Goal: Transaction & Acquisition: Purchase product/service

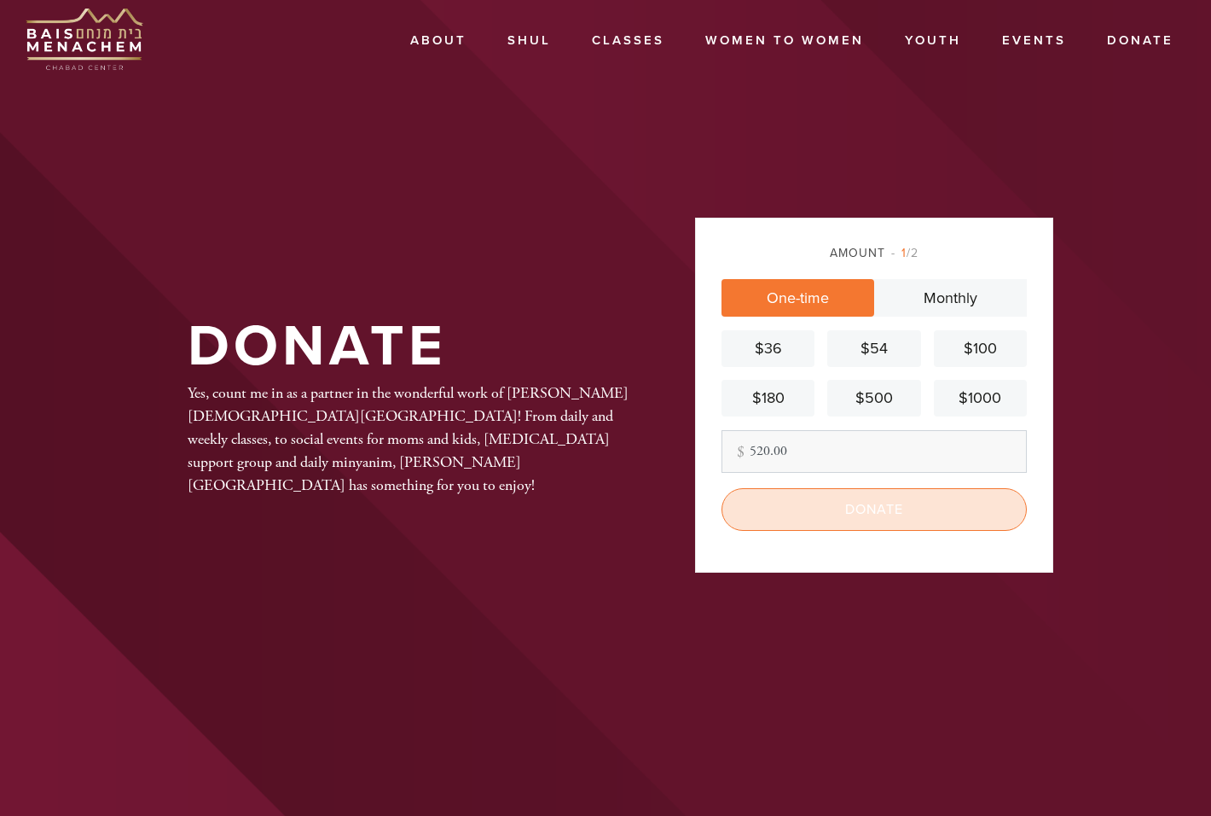
type input "520.00"
click at [887, 516] on input "Donate" at bounding box center [874, 509] width 305 height 43
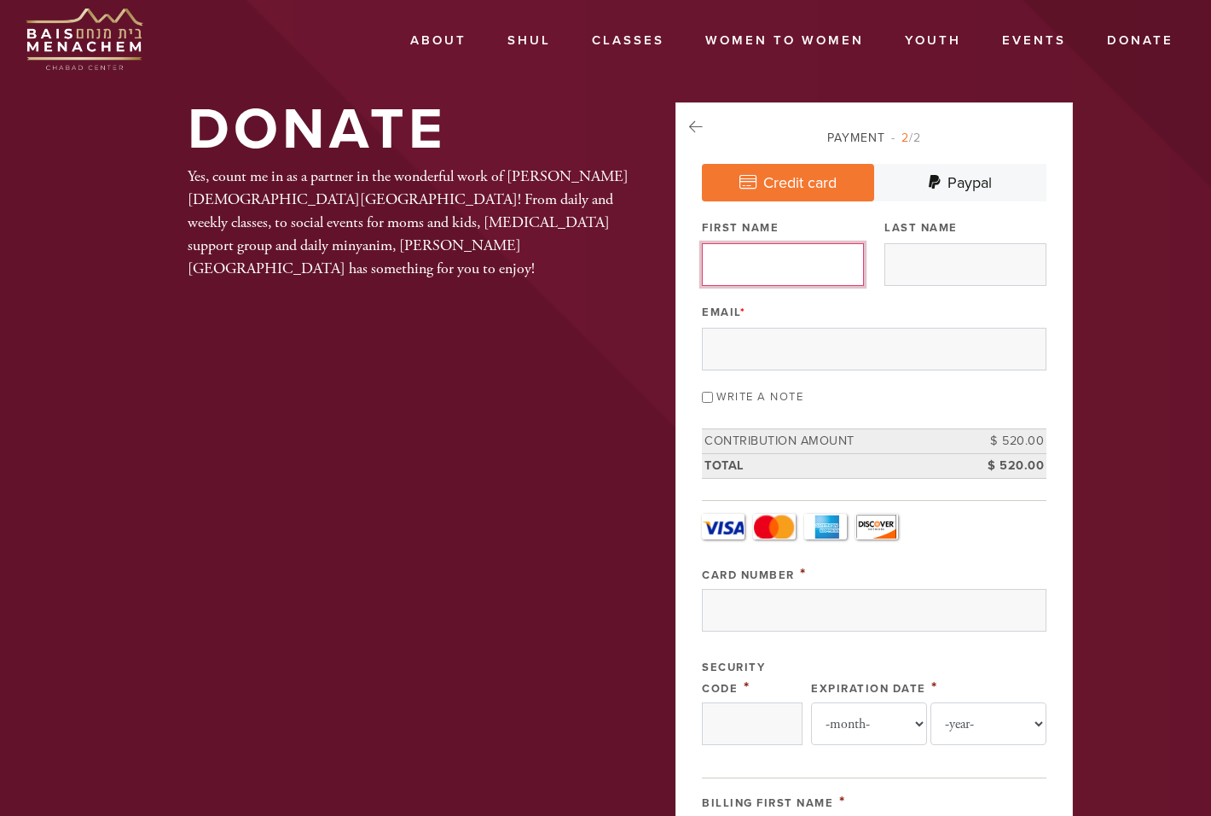
click at [782, 258] on input "First Name" at bounding box center [783, 264] width 162 height 43
type input "Tomer"
type input "Bitton"
type input "[EMAIL_ADDRESS][DOMAIN_NAME]"
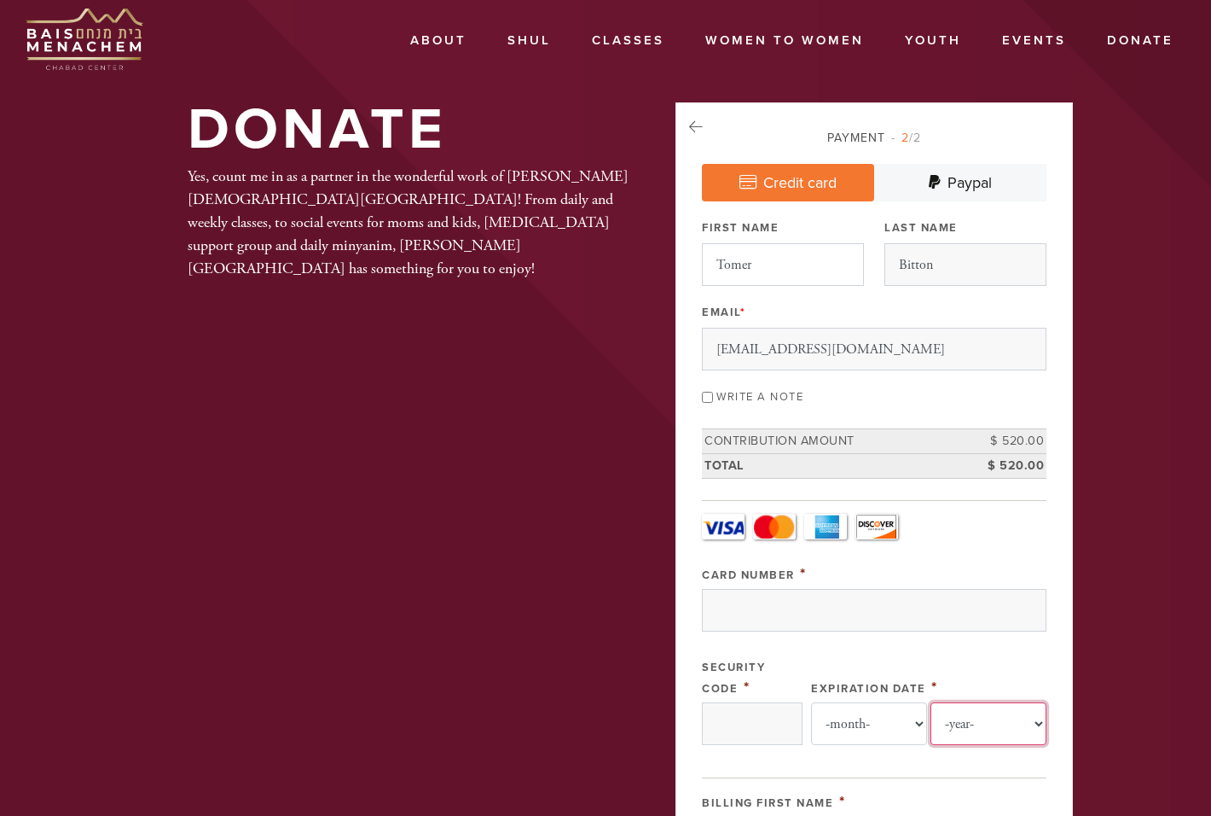
type input "Tomer"
type input "Bitton"
type input "[STREET_ADDRESS]"
type input "[GEOGRAPHIC_DATA], [US_STATE], 60645"
type input "60645"
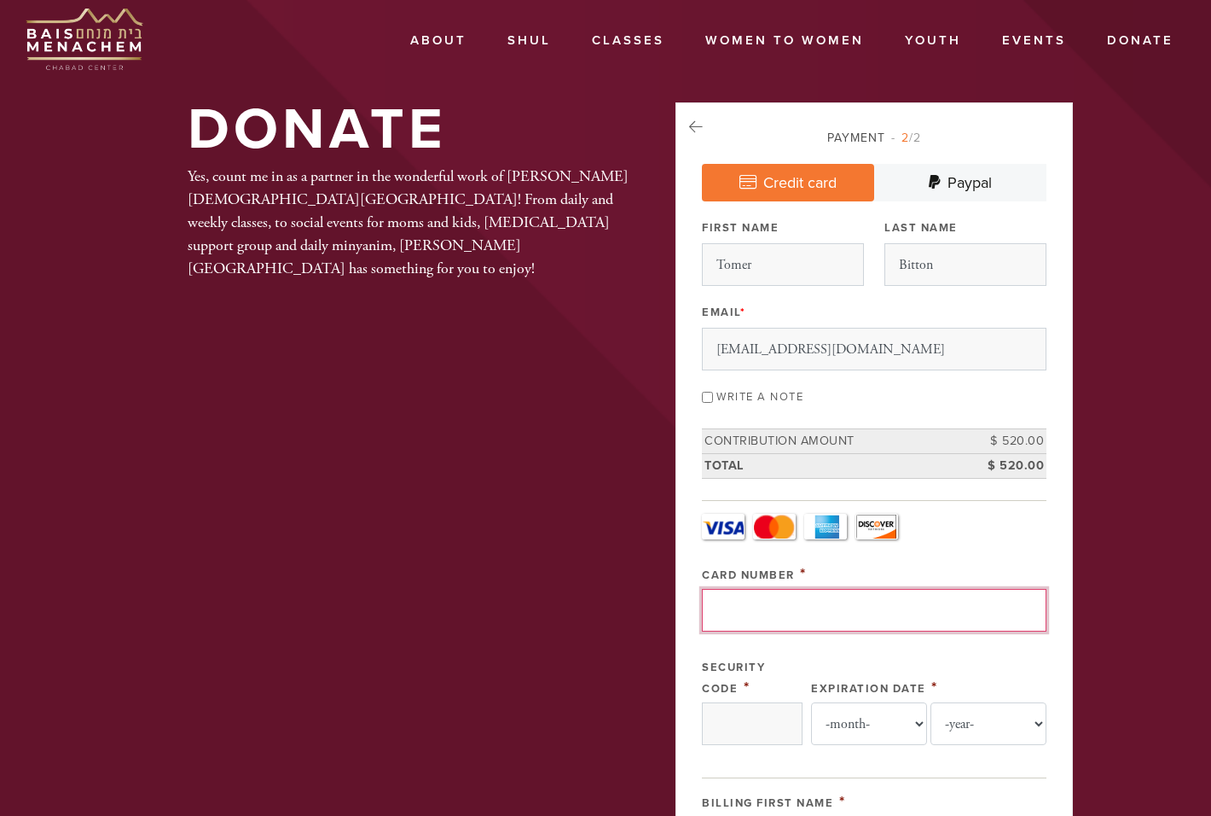
click at [796, 607] on input "Card Number" at bounding box center [874, 610] width 345 height 43
type input "[CREDIT_CARD_NUMBER]"
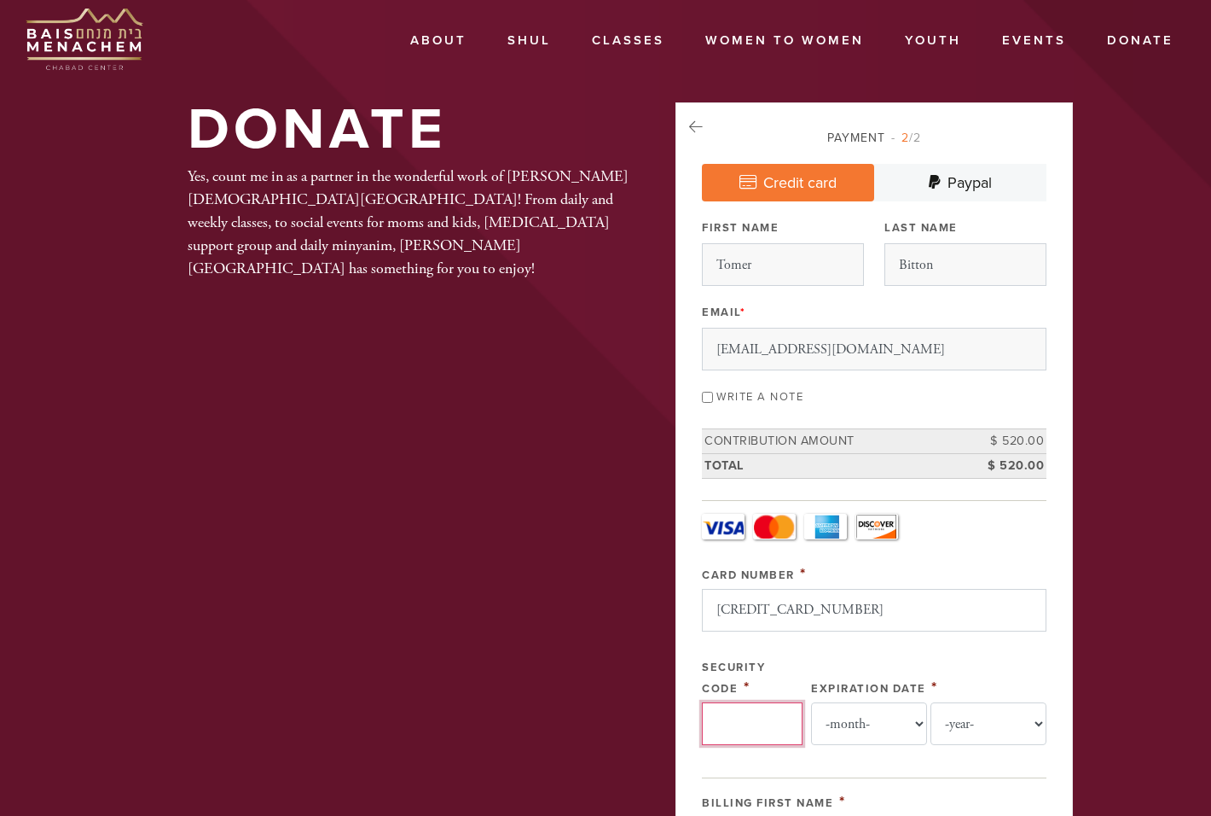
type input "616"
select select "12"
select select "2027"
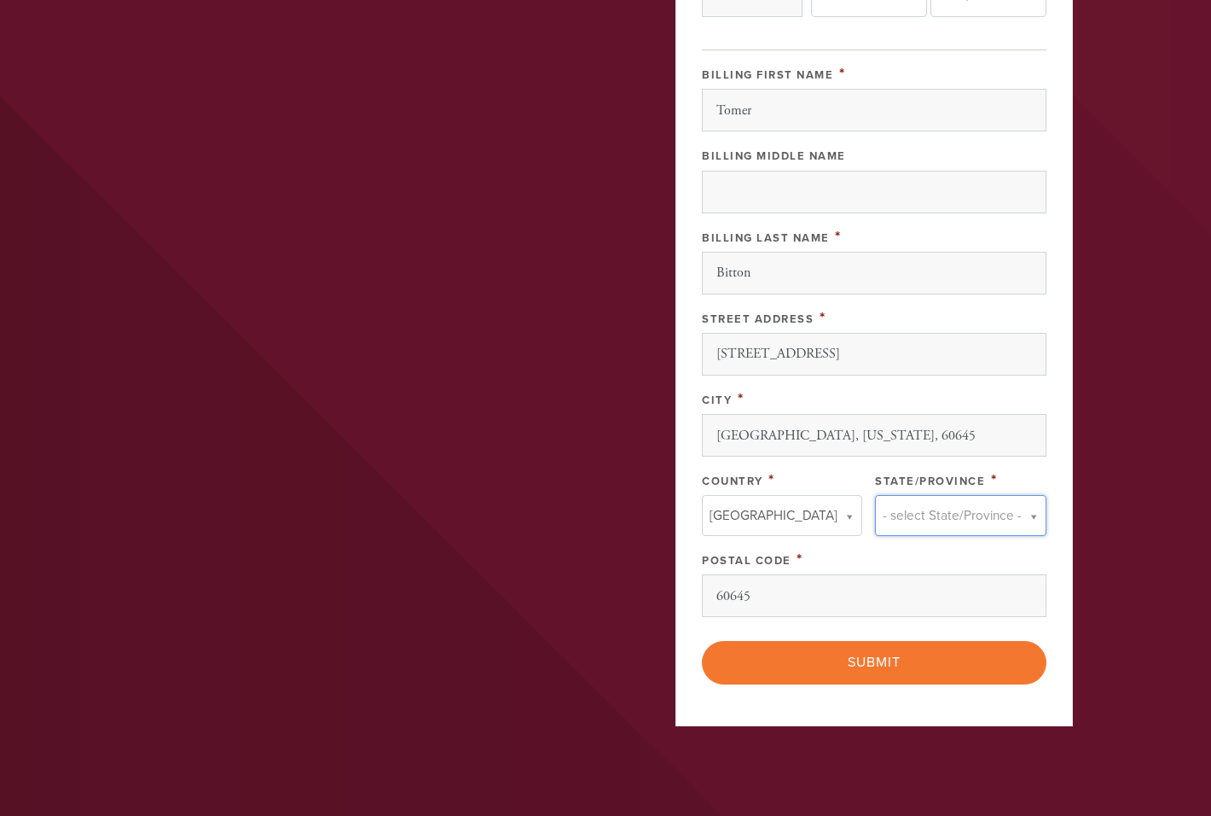
scroll to position [730, 0]
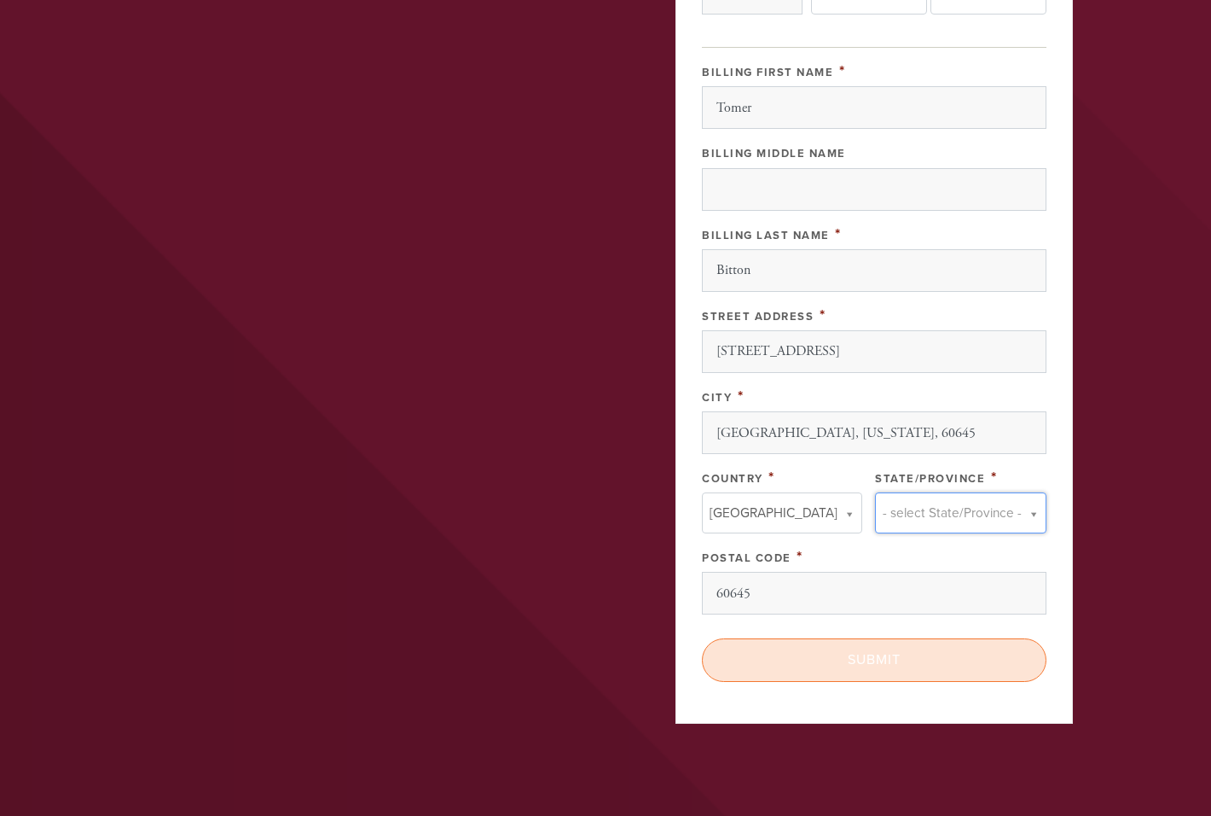
click at [877, 653] on input "Submit" at bounding box center [874, 659] width 345 height 43
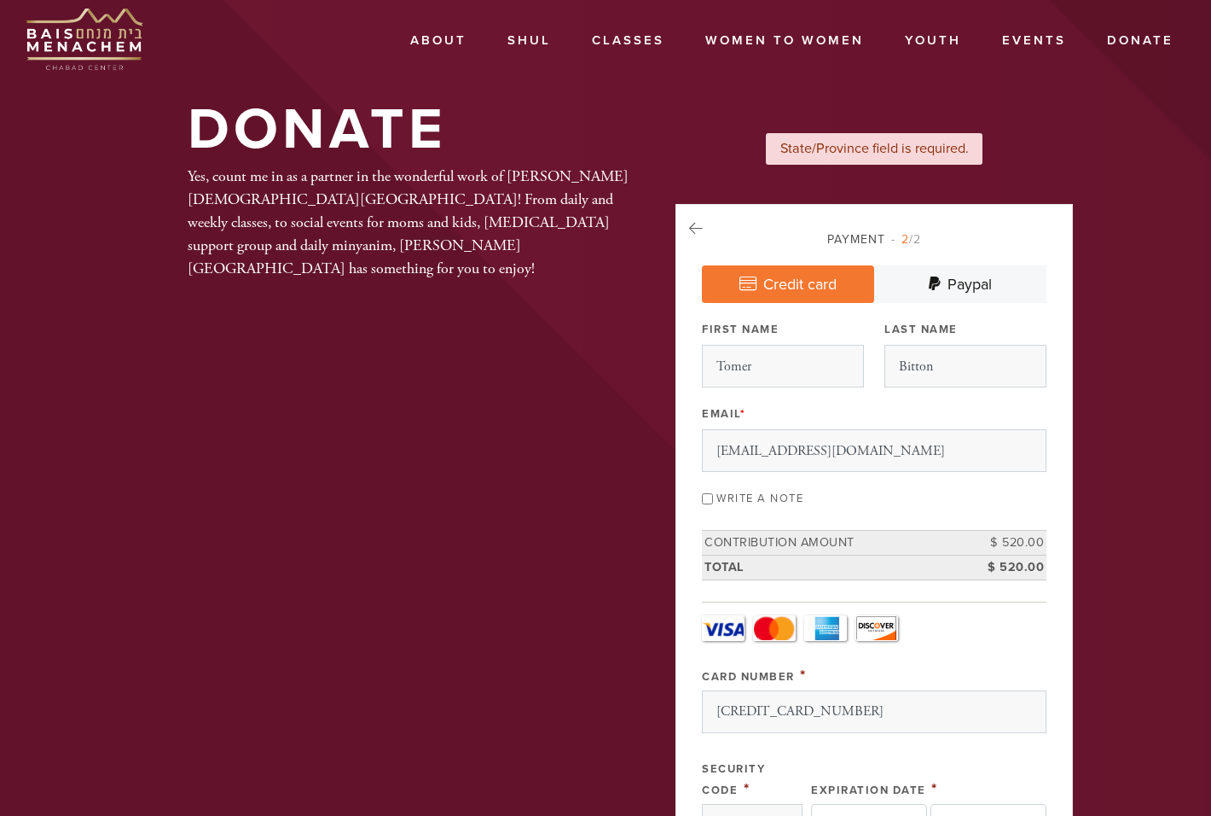
select select "12"
select select "2027"
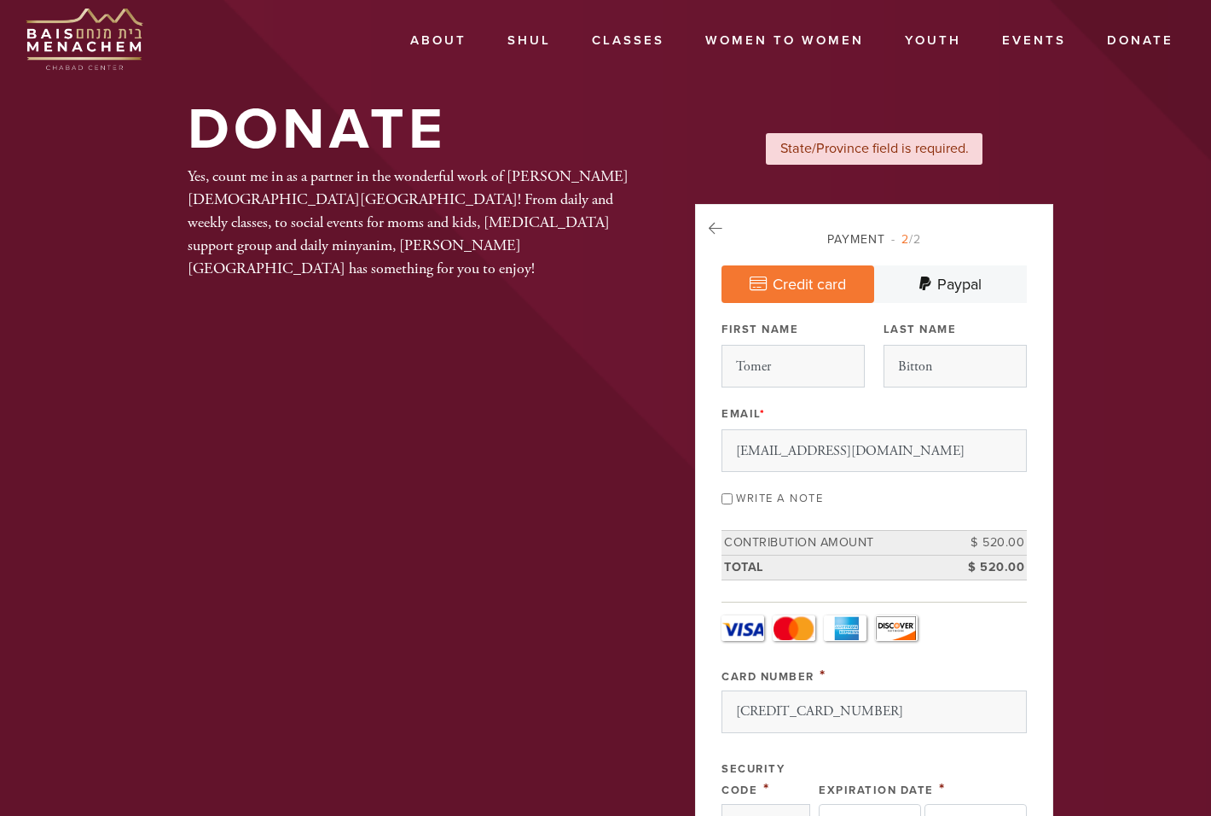
select select "12"
select select "2027"
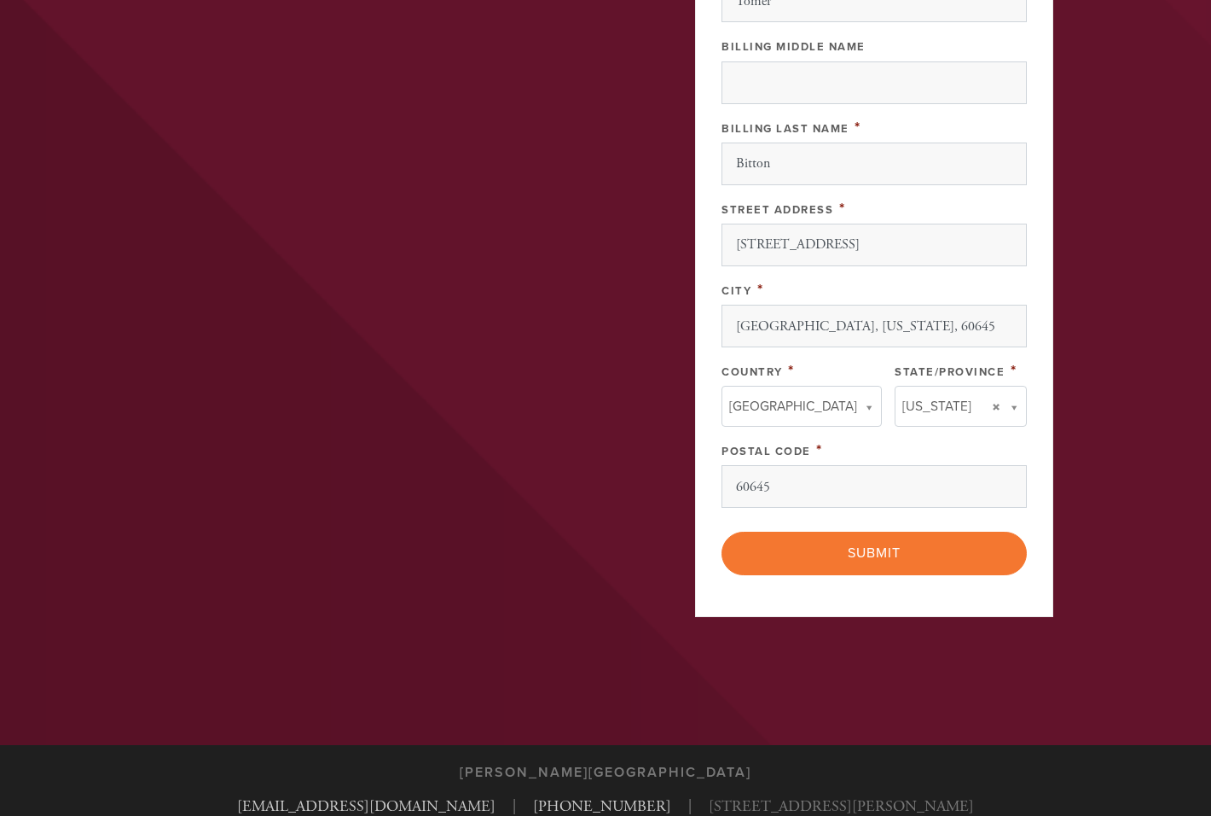
click at [882, 554] on input "Submit" at bounding box center [874, 552] width 305 height 43
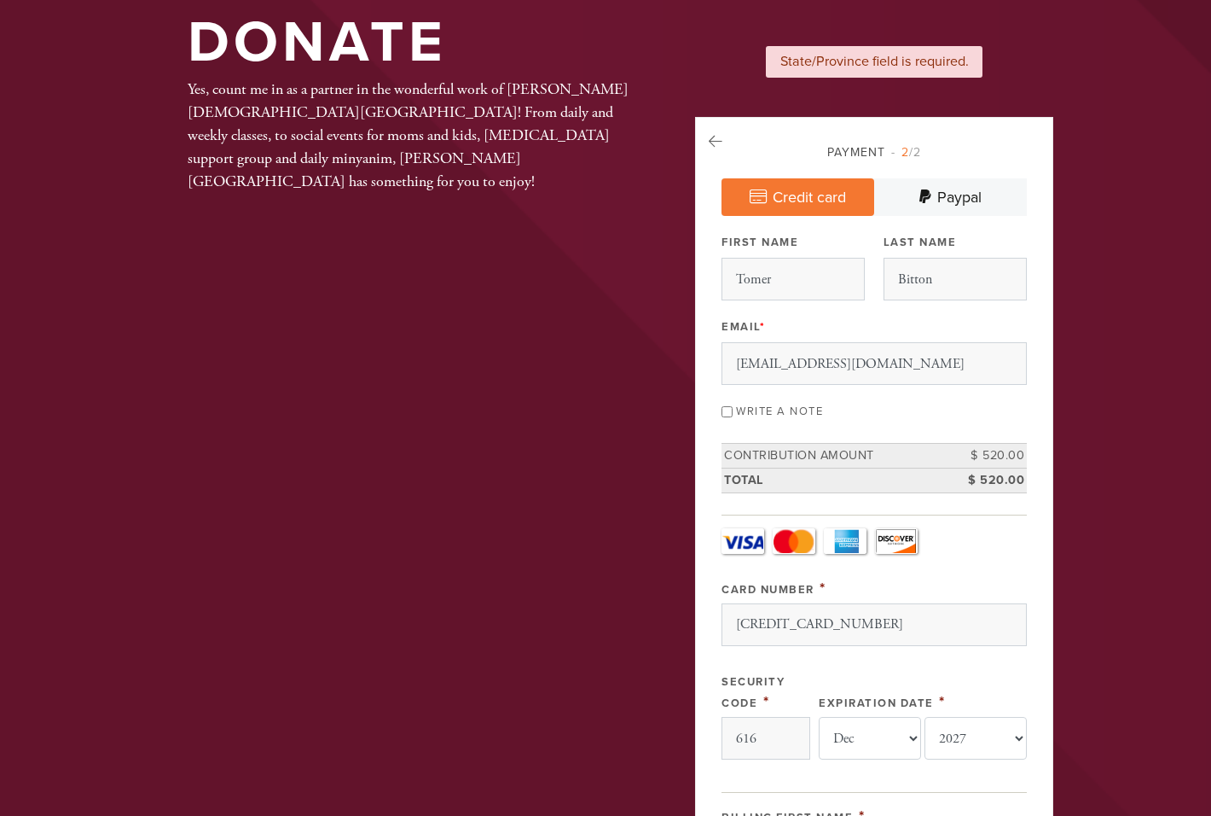
scroll to position [85, 0]
